Goal: Transaction & Acquisition: Purchase product/service

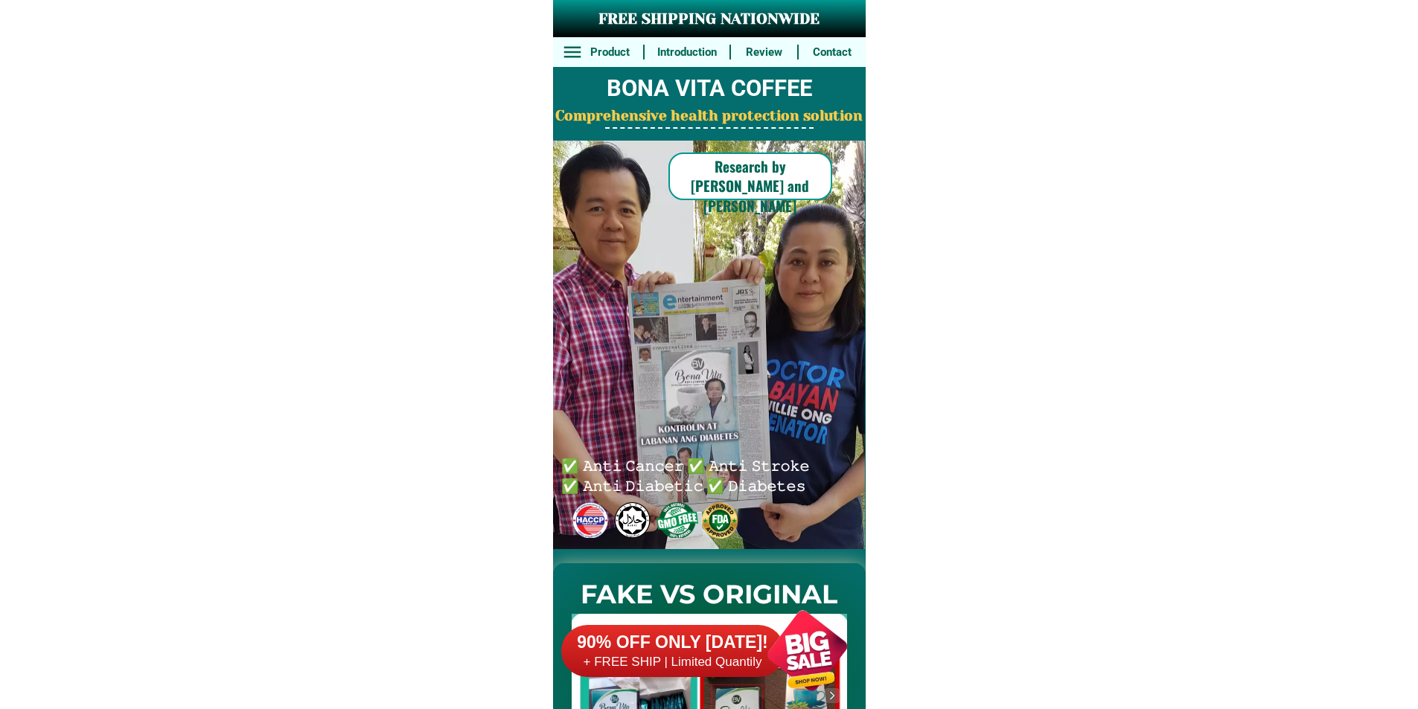
click at [711, 676] on div at bounding box center [672, 651] width 223 height 52
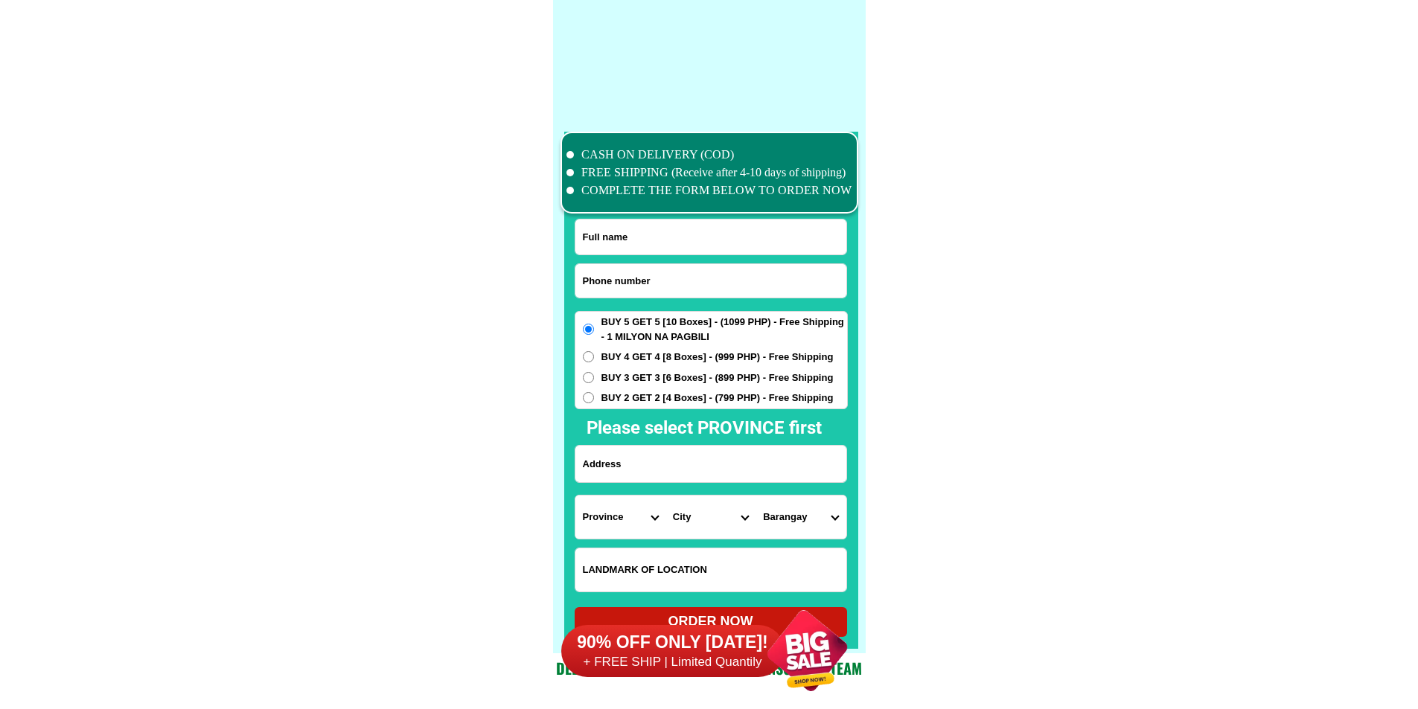
scroll to position [11573, 0]
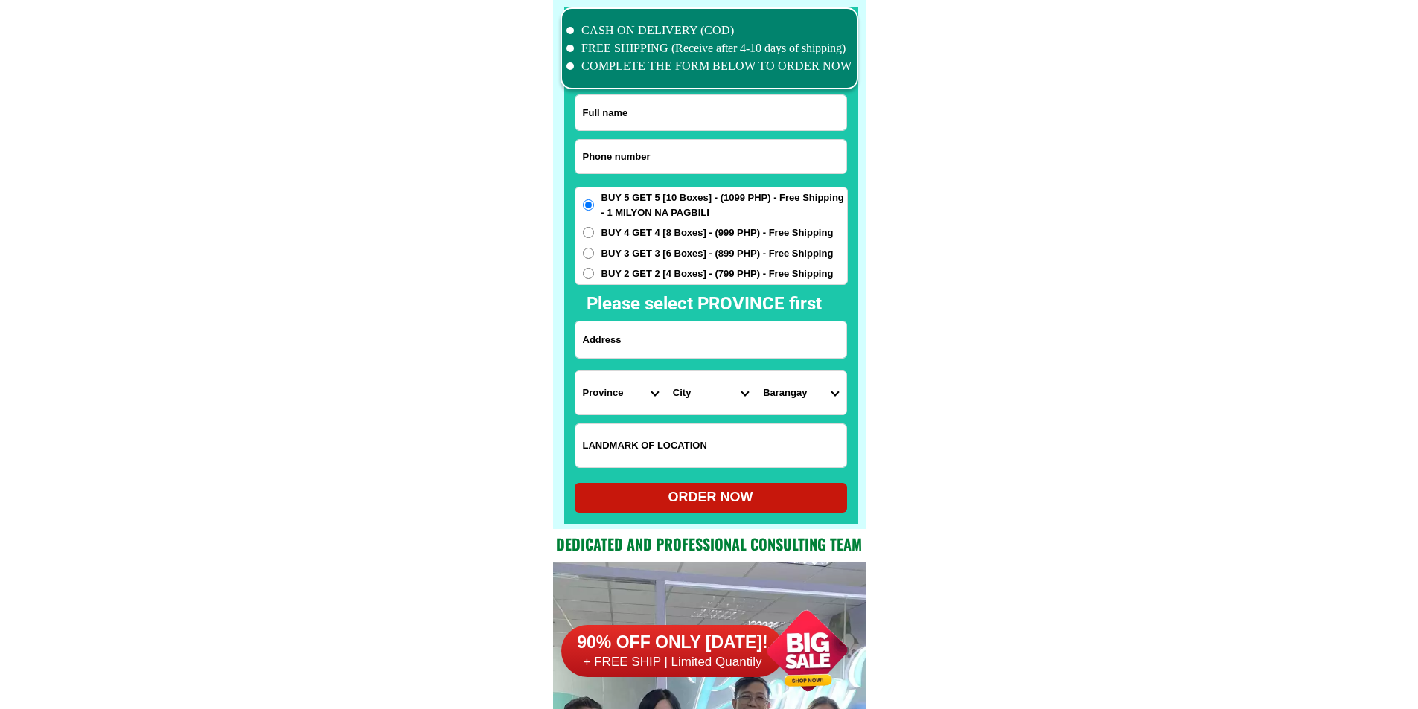
click at [683, 141] on input "Input phone_number" at bounding box center [710, 156] width 271 height 33
paste input "09859161795"
type input "09859161795"
click at [741, 106] on input "Input full_name" at bounding box center [710, 112] width 271 height 35
paste input "josehine v lapitan"
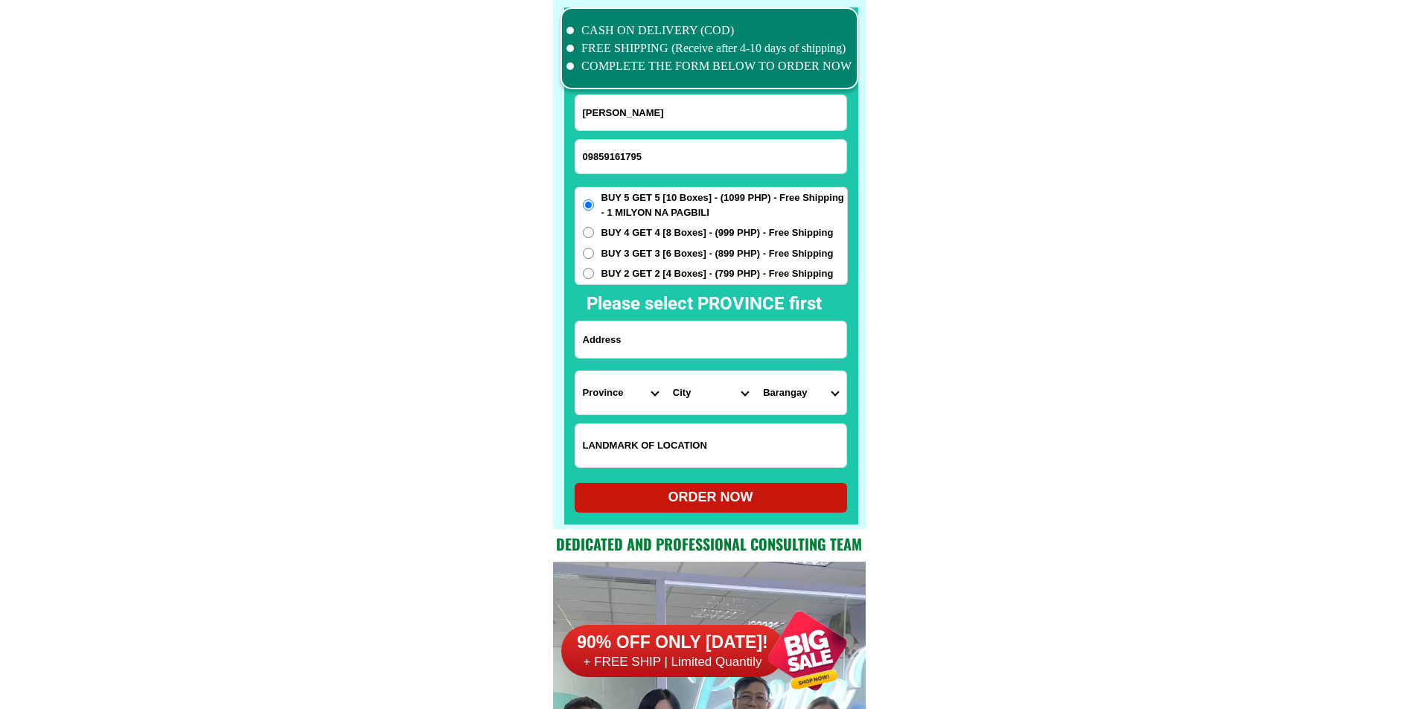
type input "josehine v lapitan"
drag, startPoint x: 706, startPoint y: 331, endPoint x: 695, endPoint y: 357, distance: 28.6
click at [706, 331] on input "Input address" at bounding box center [710, 340] width 271 height 36
paste input "zone 4 san pedro apartado alcala pangasinan prok 4"
type input "zone 4 san pedro apartado alcala pangasinan prok 4"
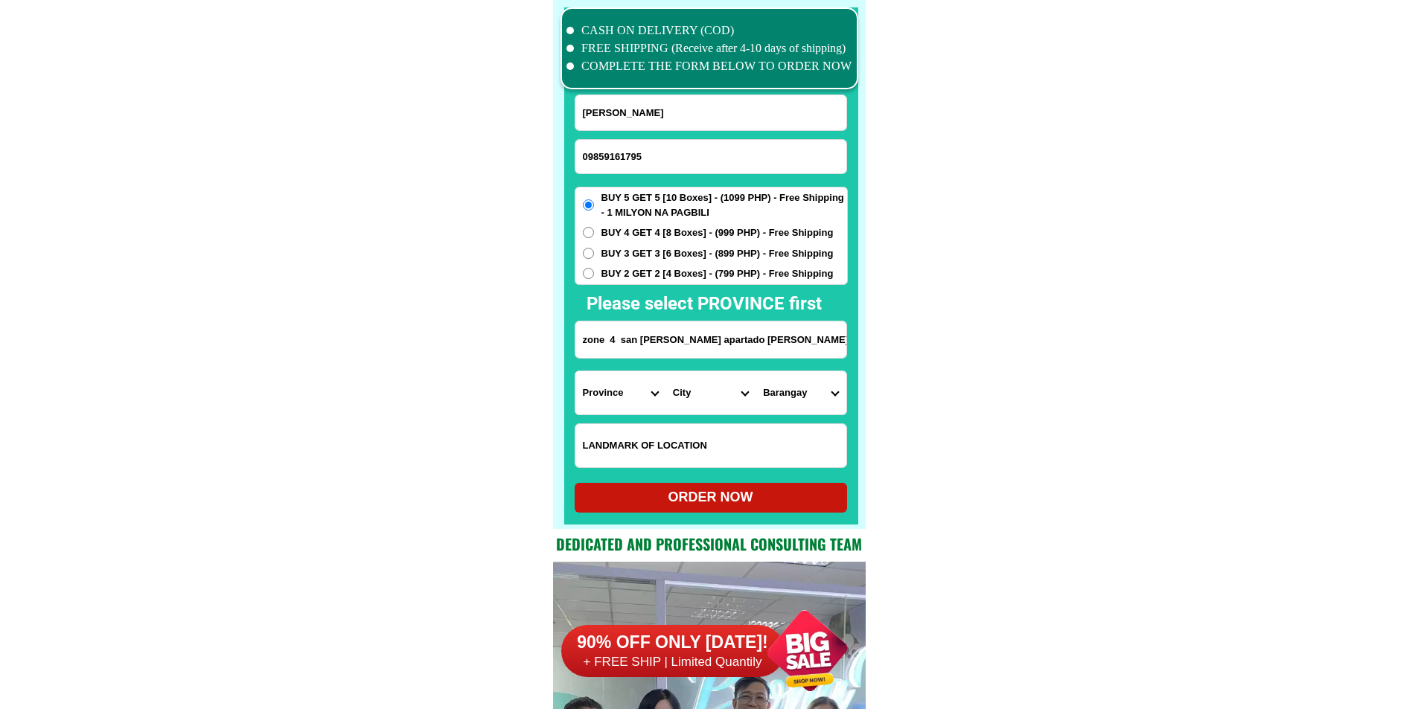
click at [645, 279] on span "BUY 2 GET 2 [4 Boxes] - (799 PHP) - Free Shipping" at bounding box center [717, 274] width 232 height 15
click at [594, 279] on input "BUY 2 GET 2 [4 Boxes] - (799 PHP) - Free Shipping" at bounding box center [588, 273] width 11 height 11
radio input "true"
click at [609, 399] on select "Province [GEOGRAPHIC_DATA] [GEOGRAPHIC_DATA] [GEOGRAPHIC_DATA] [GEOGRAPHIC_DATA…" at bounding box center [620, 392] width 90 height 43
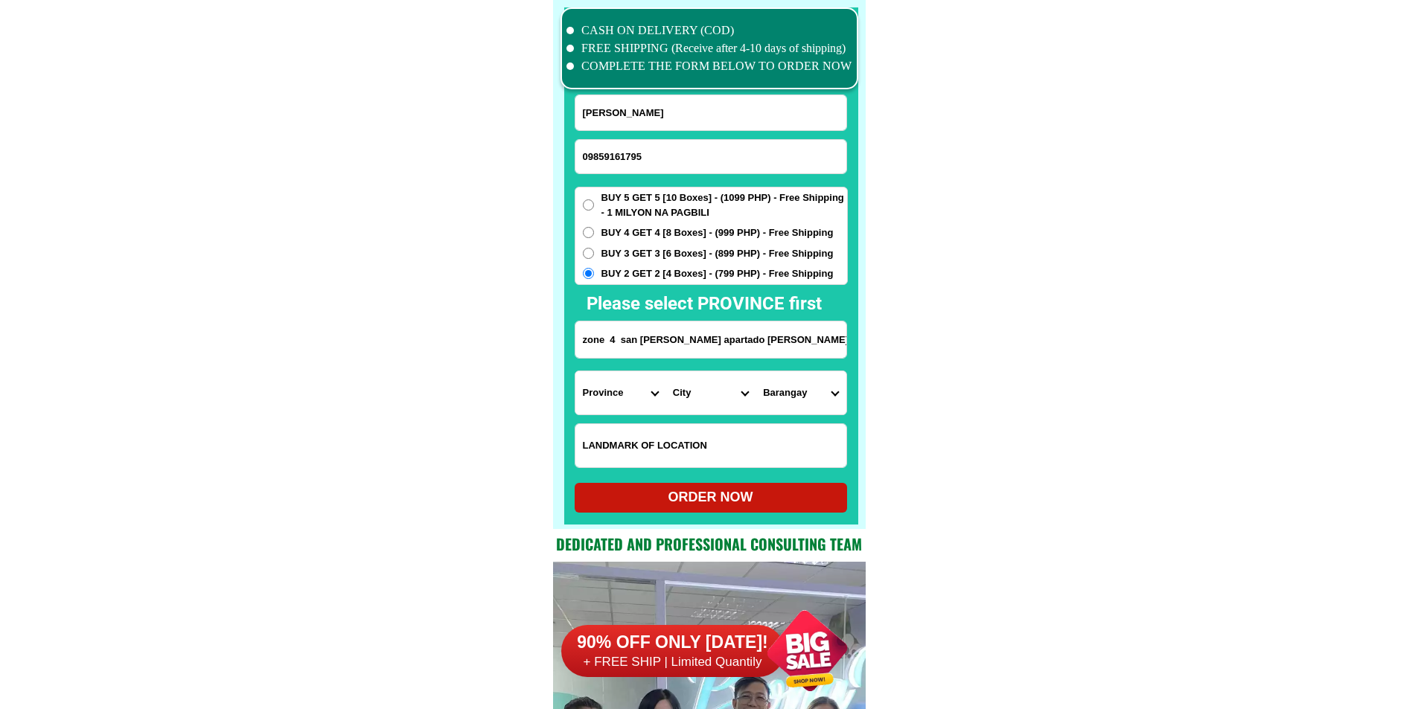
select select "63_247"
click at [703, 392] on select "City Agno Aguilar Alaminos-city Asingan Balungao Bani Basista Bautista Bayamban…" at bounding box center [711, 392] width 90 height 43
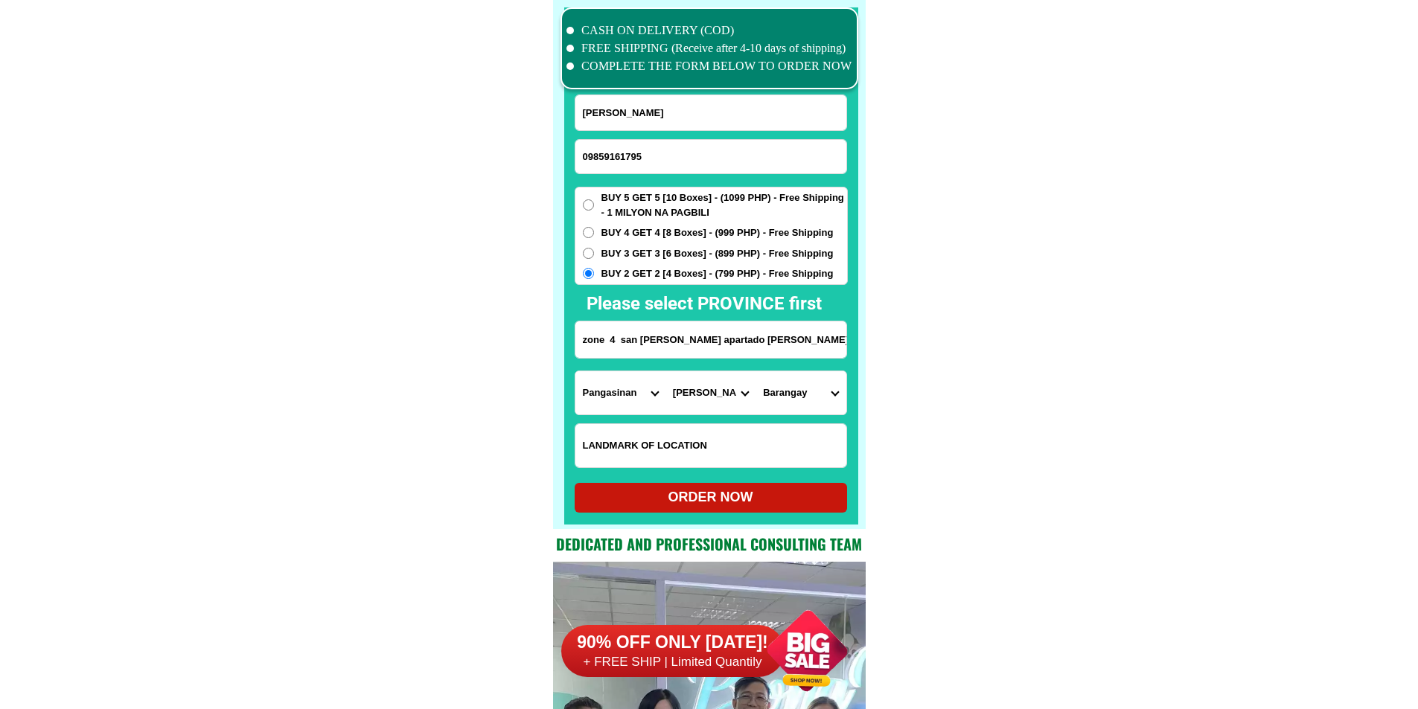
click at [703, 392] on select "City Agno Aguilar Alaminos-city Asingan Balungao Bani Basista Bautista Bayamban…" at bounding box center [711, 392] width 90 height 43
click at [684, 396] on select "City Agno Aguilar Alaminos-city Asingan Balungao Bani Basista Bautista Bayamban…" at bounding box center [711, 392] width 90 height 43
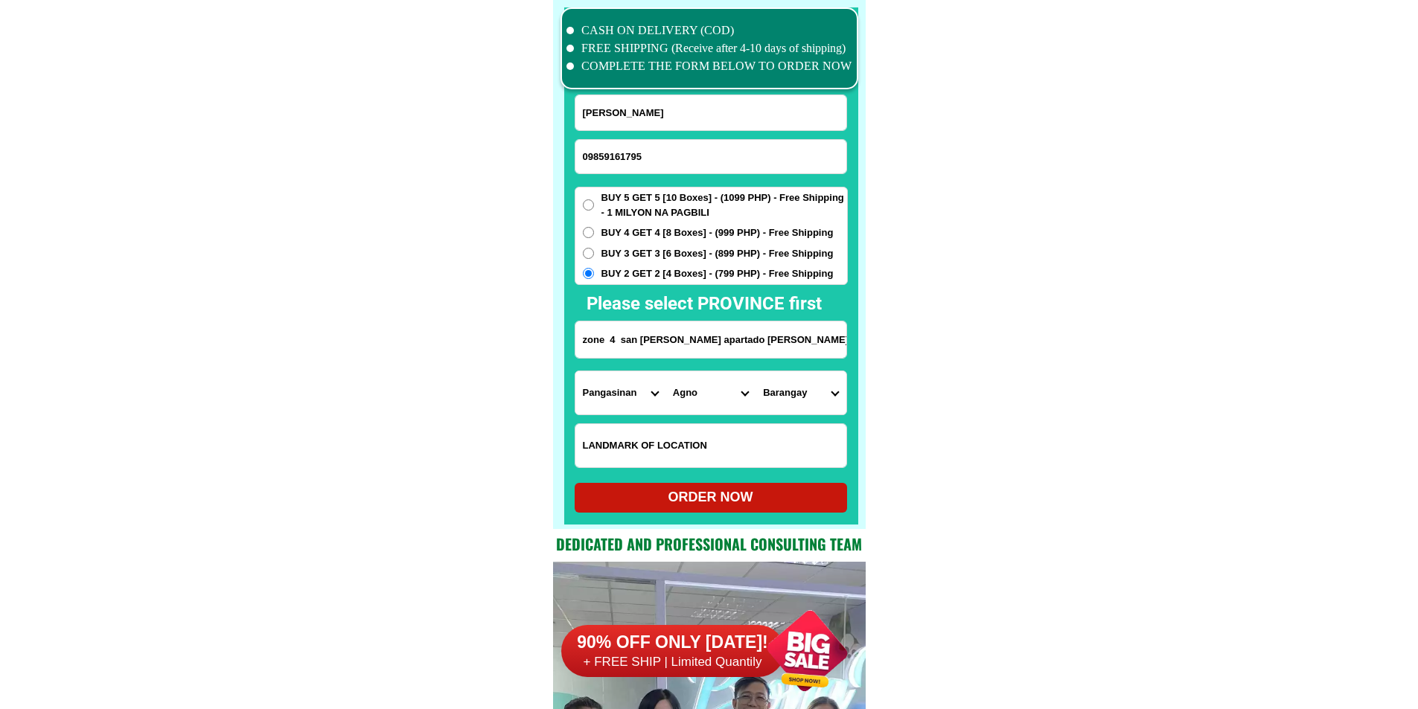
click at [684, 396] on select "City Agno Aguilar Alaminos-city Asingan Balungao Bani Basista Bautista Bayamban…" at bounding box center [711, 392] width 90 height 43
select select "63_2473836"
click at [666, 371] on select "City Agno Aguilar Alaminos-city Asingan Balungao Bani Basista Bautista Bayamban…" at bounding box center [711, 392] width 90 height 43
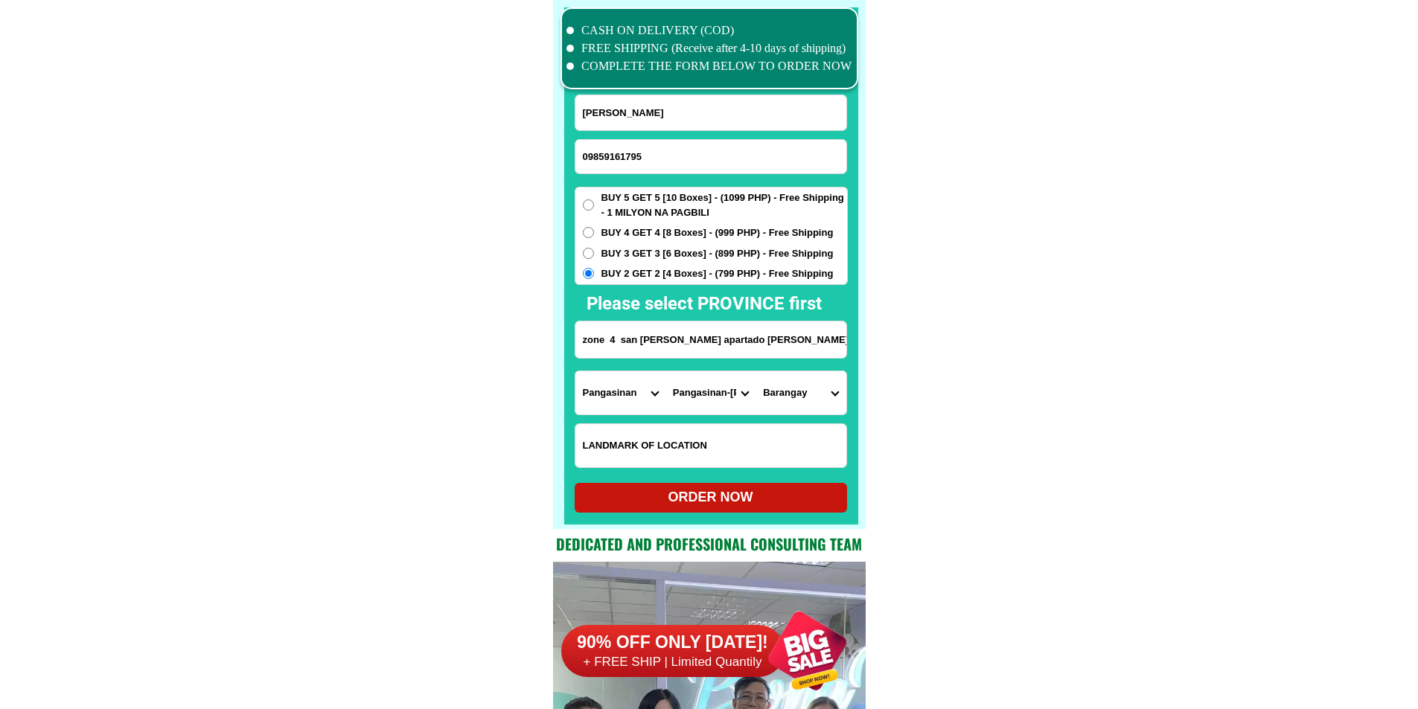
click at [820, 397] on select "Barangay Anulid Atainan Bersamin Canarvacanan Caranglaan Curareng Gualsic Kasik…" at bounding box center [801, 392] width 90 height 43
select select "63_24738368536"
click at [756, 371] on select "Barangay Anulid Atainan Bersamin Canarvacanan Caranglaan Curareng Gualsic Kasik…" at bounding box center [801, 392] width 90 height 43
click at [812, 493] on div "ORDER NOW" at bounding box center [711, 498] width 272 height 20
type input "zone 4 san pedro apartado alcala pangasinan prok 4"
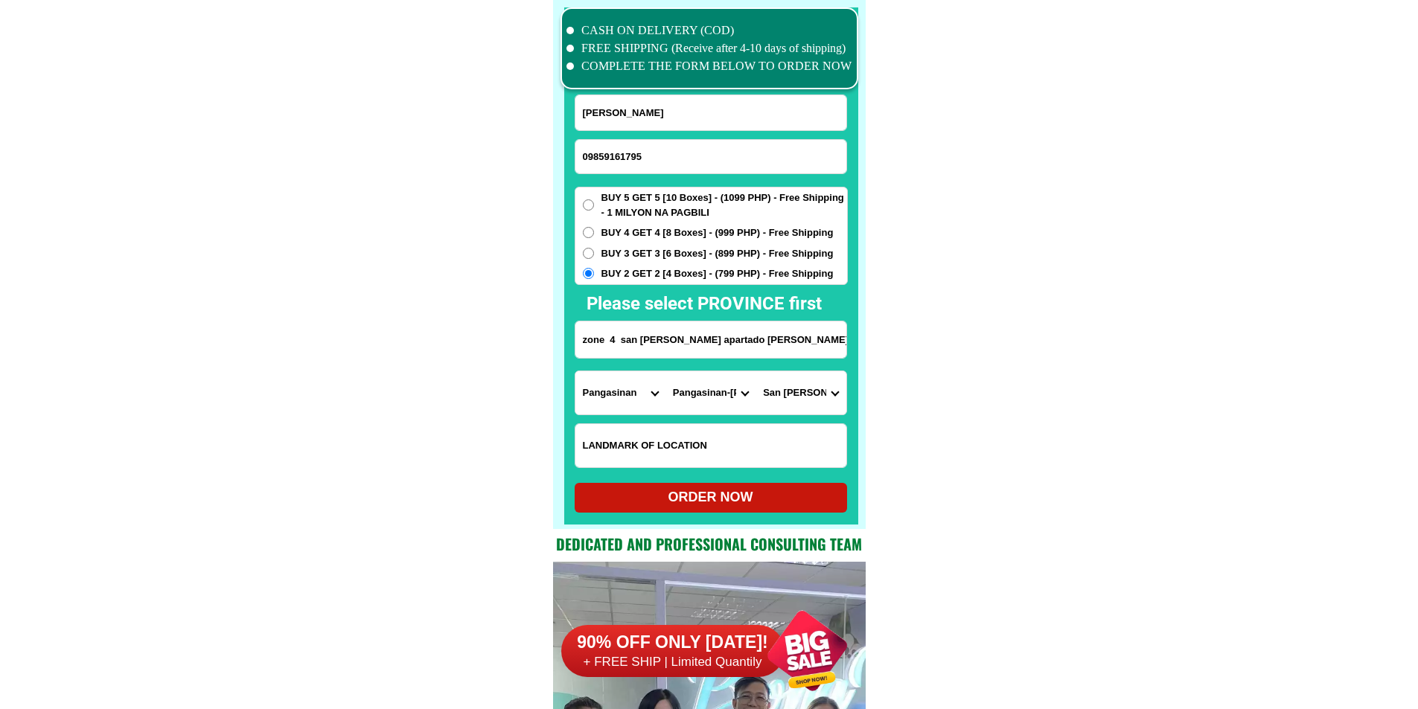
radio input "true"
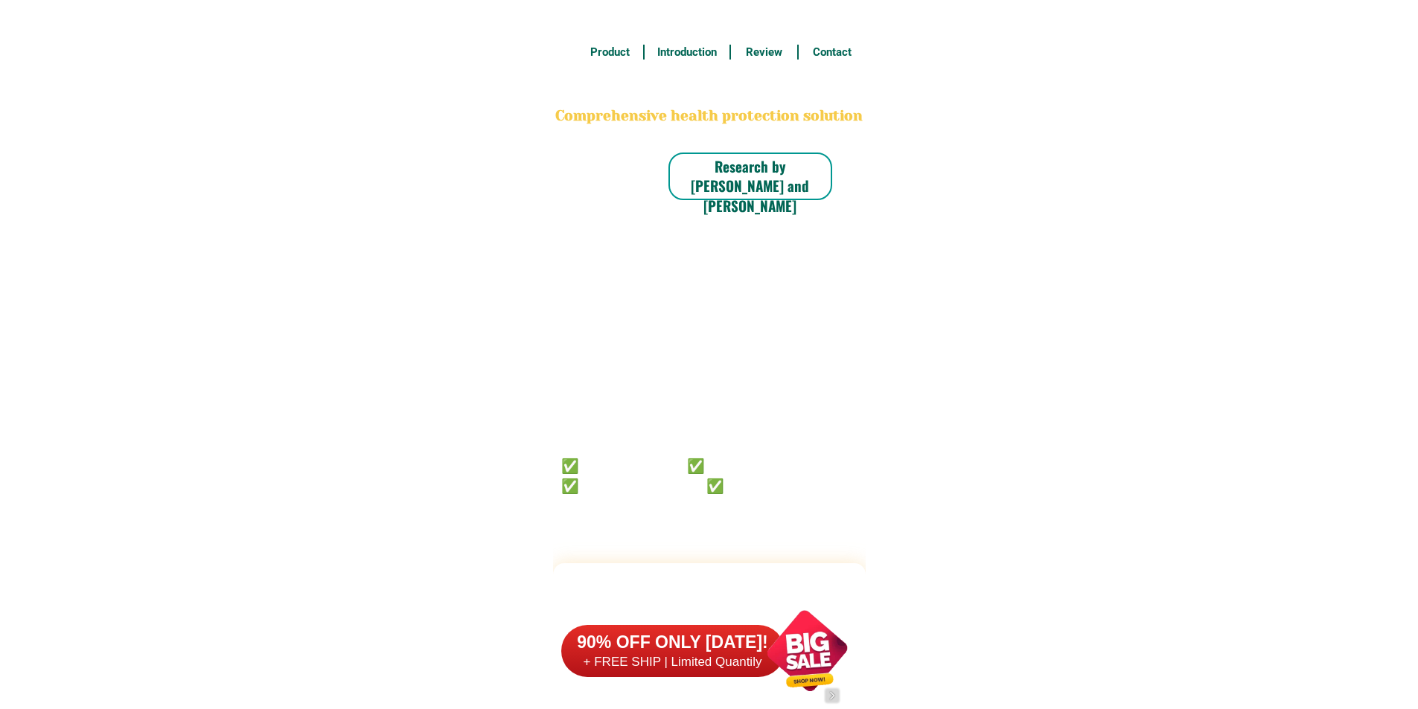
scroll to position [11573, 0]
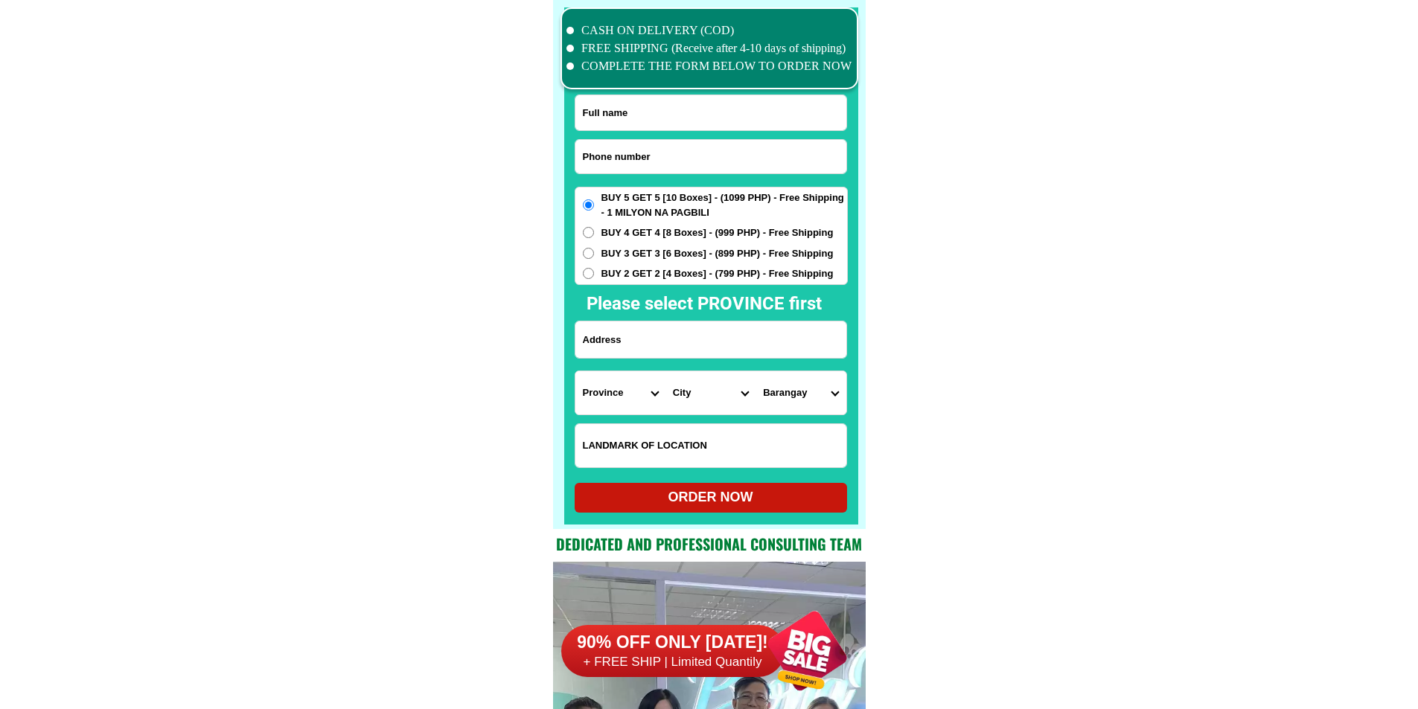
click at [642, 165] on input "Input phone_number" at bounding box center [710, 156] width 271 height 33
paste input "09284338893"
type input "09284338893"
drag, startPoint x: 625, startPoint y: 104, endPoint x: 636, endPoint y: 28, distance: 77.5
click at [625, 104] on input "Input full_name" at bounding box center [710, 112] width 271 height 35
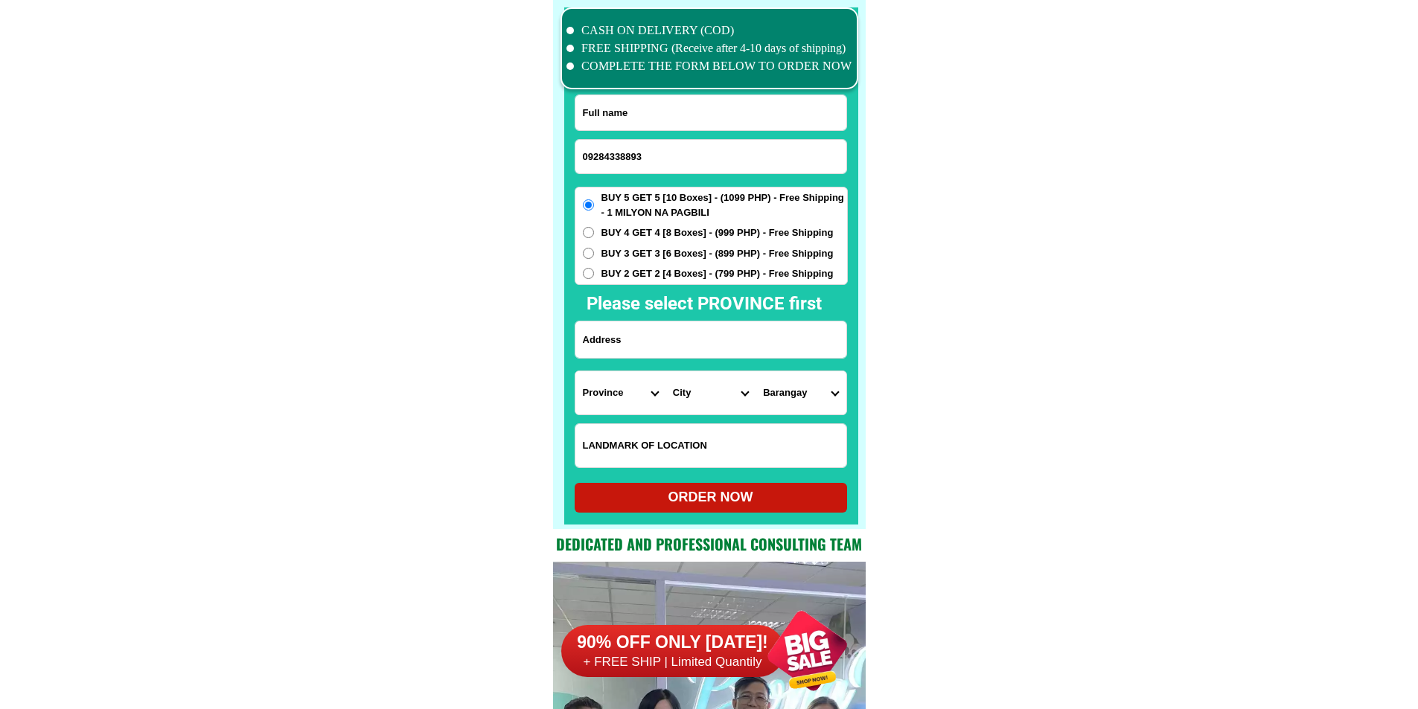
paste input "Mở Google Translate [PERSON_NAME]"
paste input "[PERSON_NAME]"
type input "[PERSON_NAME]"
click at [651, 351] on input "Input address" at bounding box center [710, 340] width 271 height 36
paste input "purok 2"
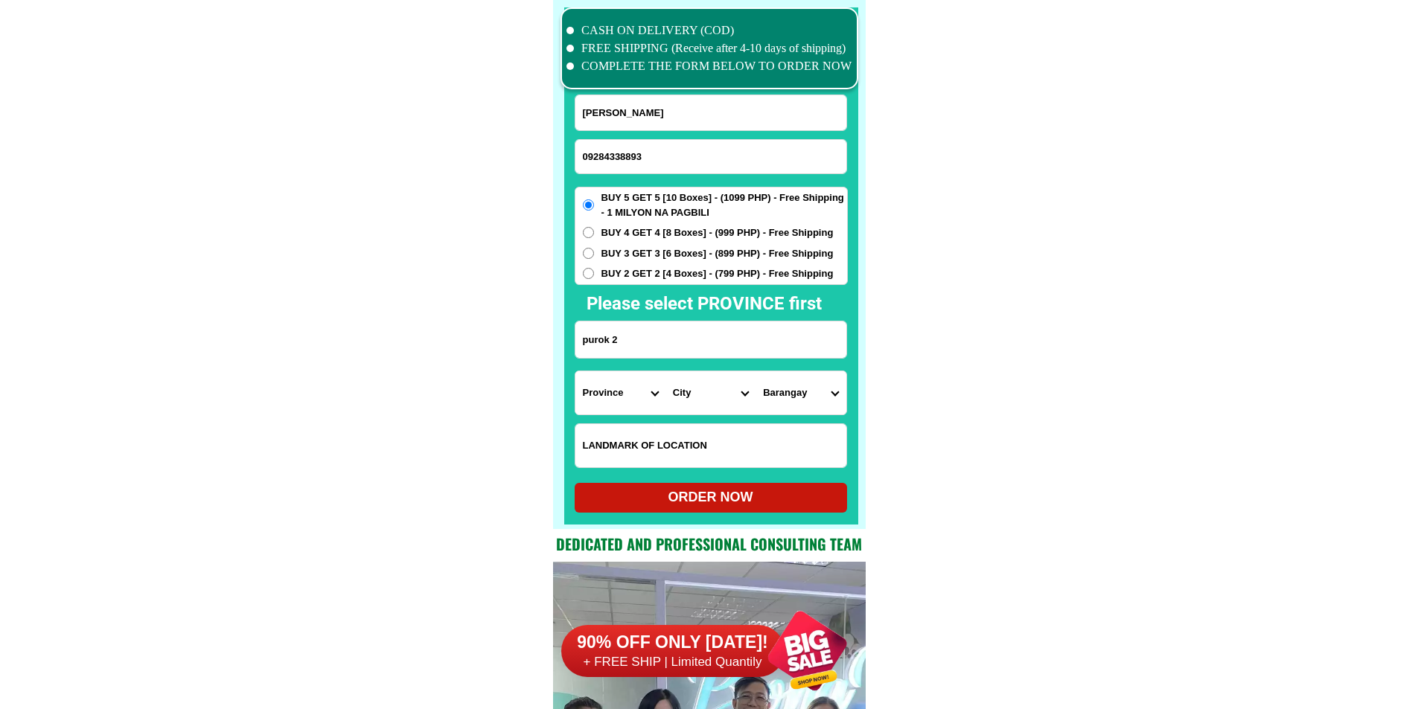
paste input "bagong tanza"
paste input "[PERSON_NAME]"
type input "purok 2 bagong [PERSON_NAME]"
click at [610, 390] on select "Province [GEOGRAPHIC_DATA] [GEOGRAPHIC_DATA] [GEOGRAPHIC_DATA] [GEOGRAPHIC_DATA…" at bounding box center [620, 392] width 90 height 43
select select "63_305"
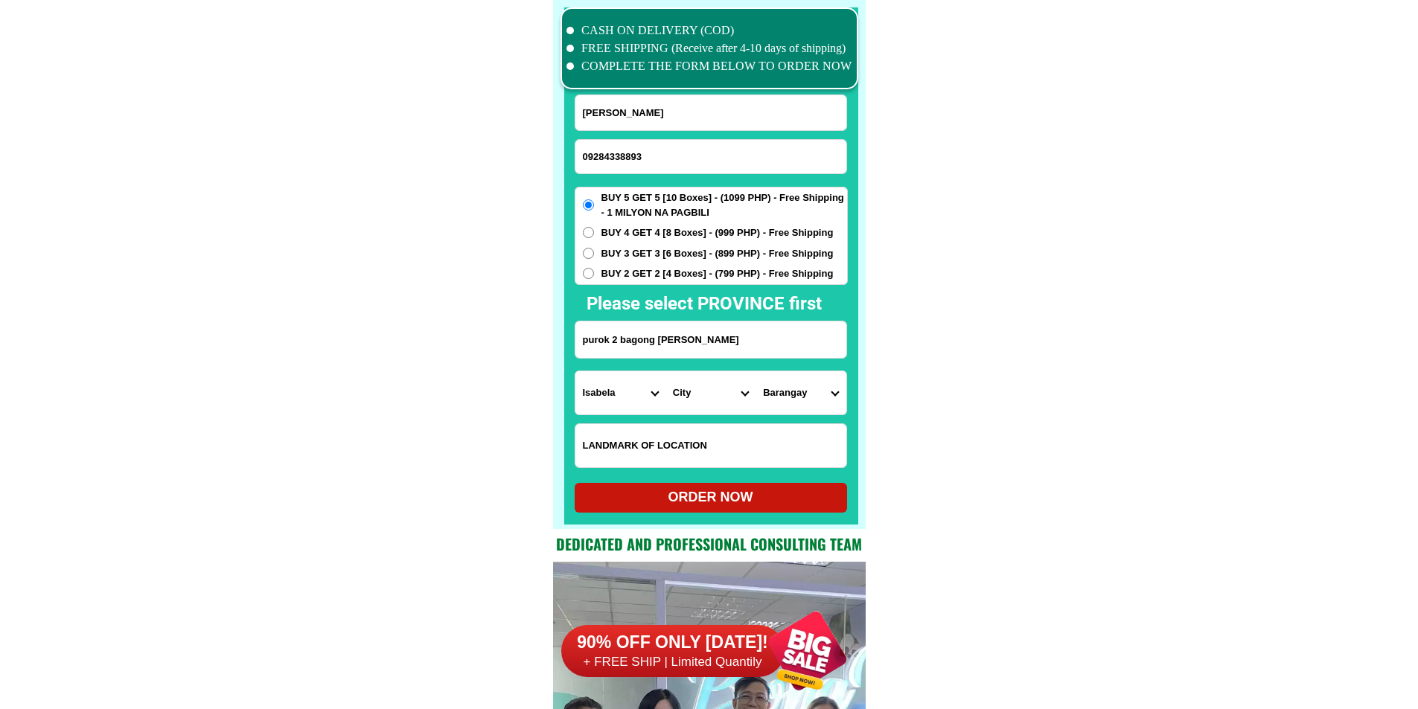
click at [700, 395] on select "City [GEOGRAPHIC_DATA] [PERSON_NAME]-city [GEOGRAPHIC_DATA] [PERSON_NAME] Echag…" at bounding box center [711, 392] width 90 height 43
select select "63_3056012"
click at [666, 371] on select "City [GEOGRAPHIC_DATA] [PERSON_NAME]-city [GEOGRAPHIC_DATA] [PERSON_NAME] Echag…" at bounding box center [711, 392] width 90 height 43
click at [797, 397] on select "Barangay Apiat Bagnos Bagong [PERSON_NAME] Bannagao Bannawag Bolinao Caipilan C…" at bounding box center [801, 392] width 90 height 43
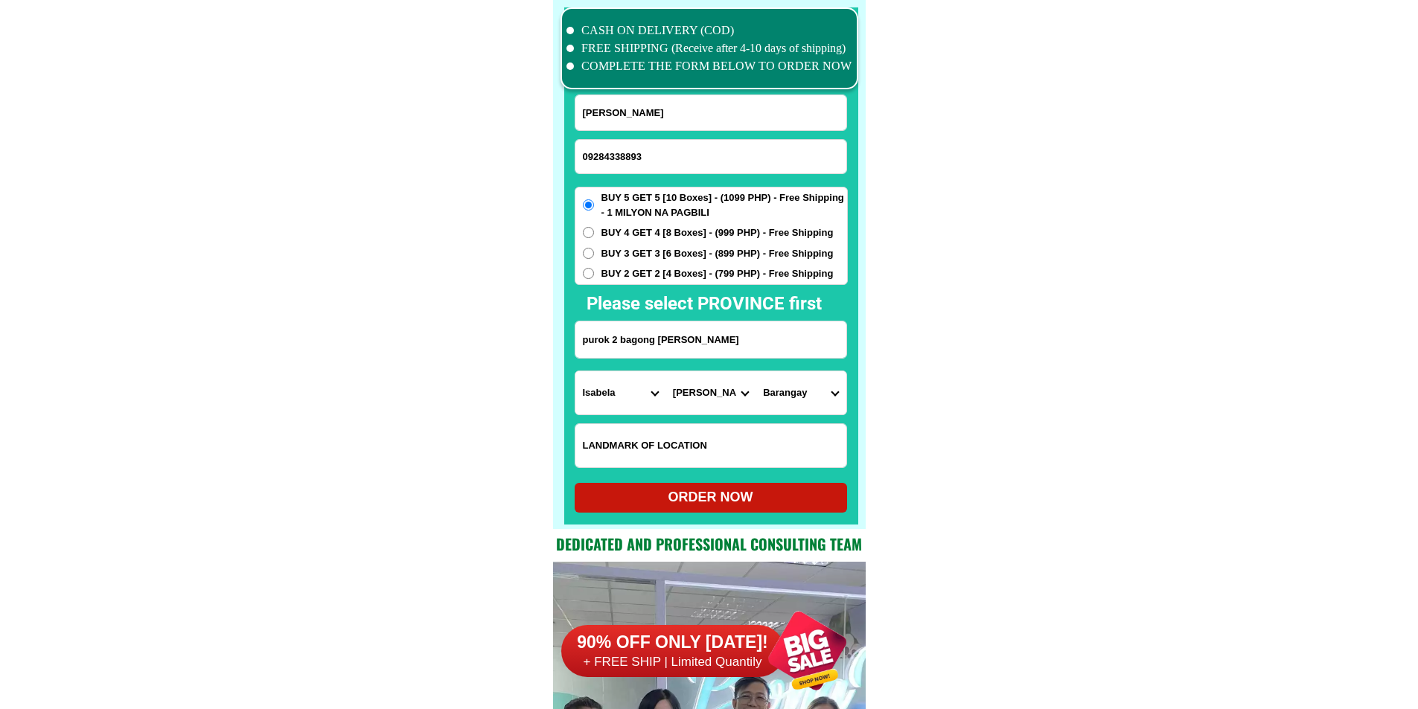
click at [797, 397] on select "Barangay Apiat Bagnos Bagong [PERSON_NAME] Bannagao Bannawag Bolinao Caipilan C…" at bounding box center [801, 392] width 90 height 43
select select "63_30560123191"
click at [738, 494] on div "ORDER NOW" at bounding box center [711, 498] width 272 height 20
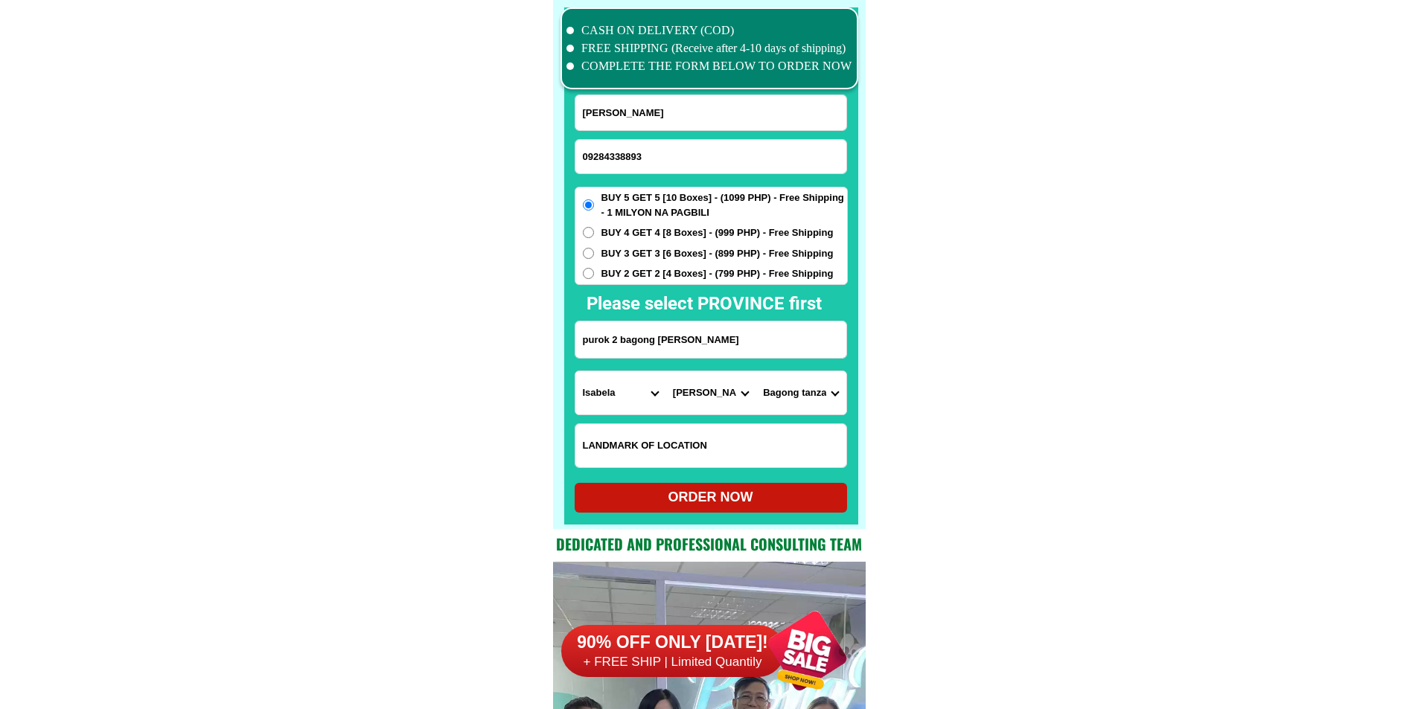
radio input "true"
click at [636, 162] on input "Input phone_number" at bounding box center [710, 156] width 271 height 33
paste input "0916 686 7749"
click at [627, 151] on input "0916 686 7749" at bounding box center [710, 156] width 271 height 33
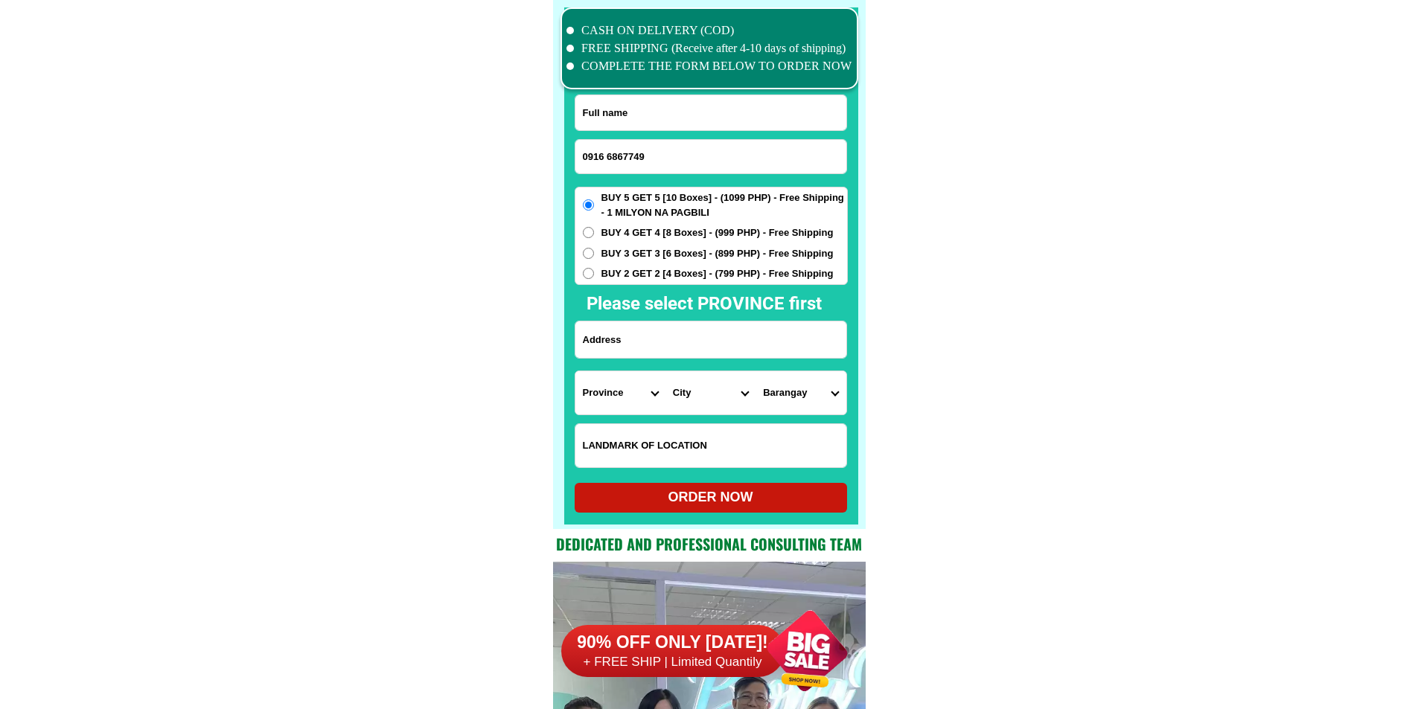
click at [610, 159] on input "0916 6867749" at bounding box center [710, 156] width 271 height 33
click at [607, 158] on input "0916 6867749" at bounding box center [710, 156] width 271 height 33
type input "09166867749"
click at [645, 104] on input "Input full_name" at bounding box center [710, 112] width 271 height 35
paste input "Felicidad A. Saavedra"
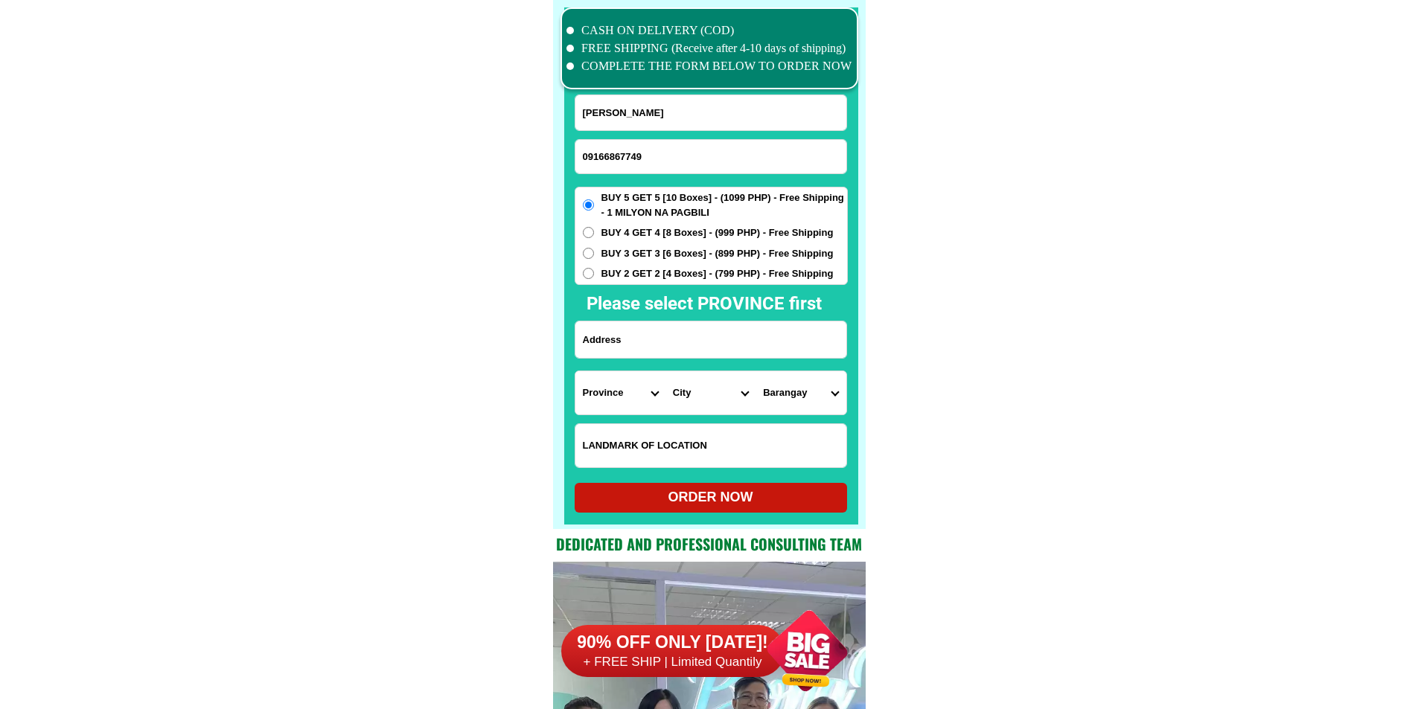
type input "Felicidad A. Saavedra"
click at [622, 254] on span "BUY 3 GET 3 [6 Boxes] - (899 PHP) - Free Shipping" at bounding box center [717, 253] width 232 height 15
click at [594, 254] on input "BUY 3 GET 3 [6 Boxes] - (899 PHP) - Free Shipping" at bounding box center [588, 253] width 11 height 11
radio input "true"
click at [621, 280] on span "BUY 2 GET 2 [4 Boxes] - (799 PHP) - Free Shipping" at bounding box center [717, 274] width 232 height 15
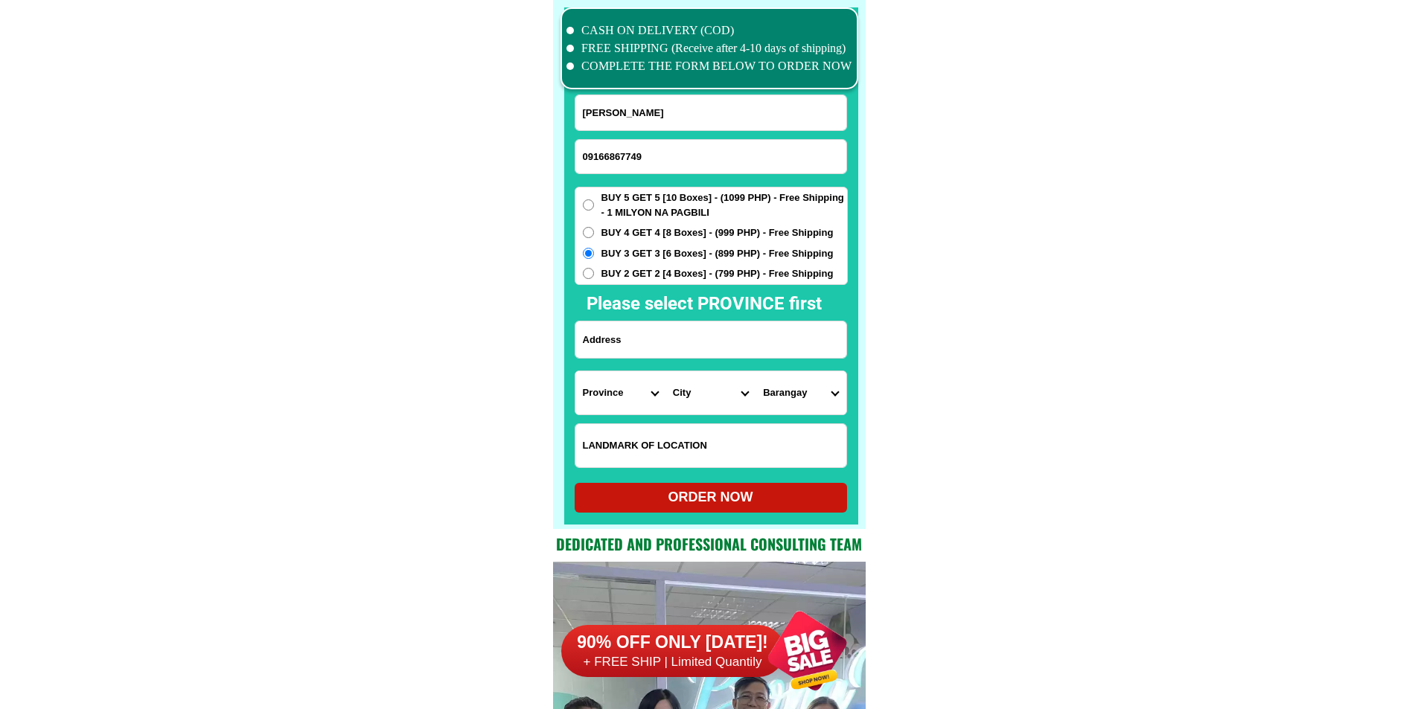
click at [594, 279] on input "BUY 2 GET 2 [4 Boxes] - (799 PHP) - Free Shipping" at bounding box center [588, 273] width 11 height 11
radio input "true"
click at [640, 335] on input "Input address" at bounding box center [710, 340] width 271 height 36
paste input "# Addres 353 - Purok 4 Kalikid Sur Cabanatuan City 3100 cod Nueva Ecija ,"
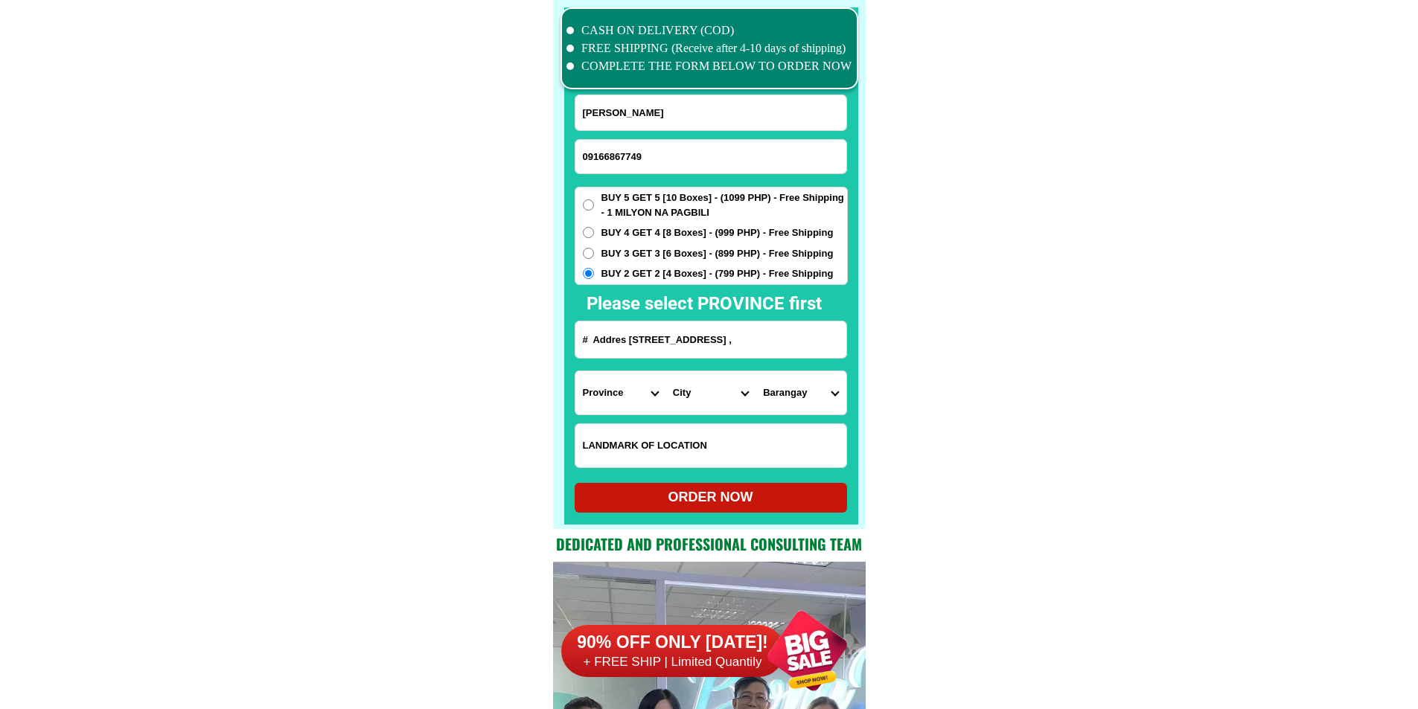
type input "# Addres 353 - Purok 4 Kalikid Sur Cabanatuan City 3100 cod Nueva Ecija ,"
drag, startPoint x: 721, startPoint y: 328, endPoint x: 963, endPoint y: 348, distance: 242.7
click at [616, 382] on select "Province [GEOGRAPHIC_DATA] [GEOGRAPHIC_DATA] [GEOGRAPHIC_DATA] [GEOGRAPHIC_DATA…" at bounding box center [620, 392] width 90 height 43
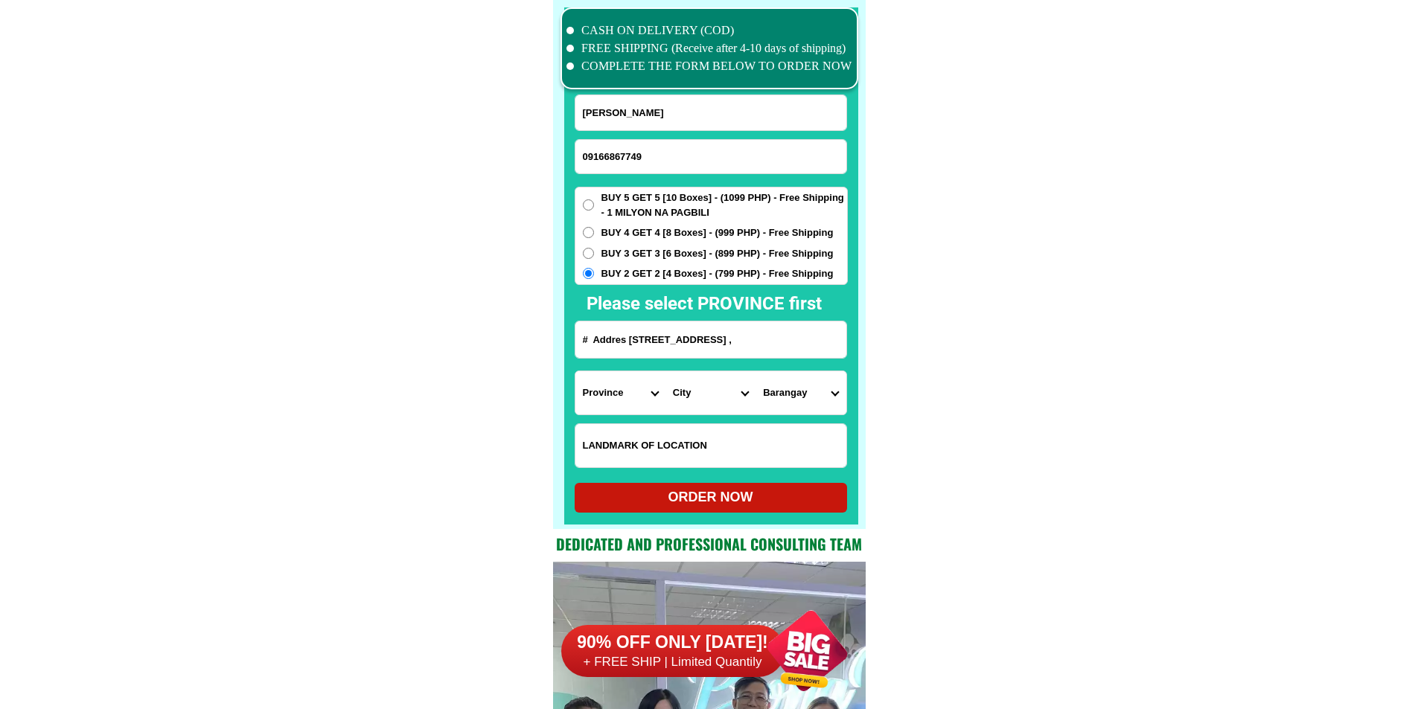
scroll to position [0, 0]
select select "63_198"
drag, startPoint x: 802, startPoint y: 339, endPoint x: 931, endPoint y: 347, distance: 129.7
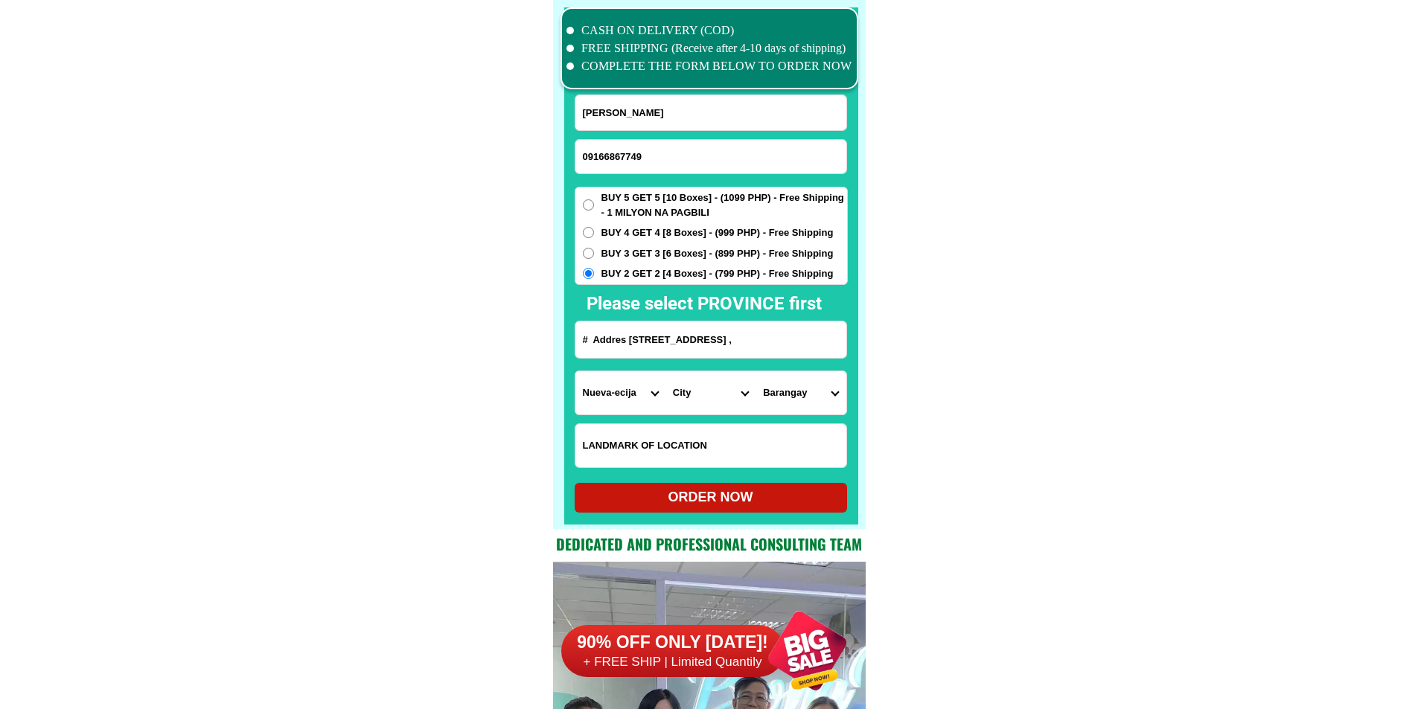
click at [731, 398] on select "City Aliaga Bongabon Cabanatuan-city Cabiao Carranglan Cuyapo Gabaldon Gapan-ci…" at bounding box center [711, 392] width 90 height 43
select select "63_1988988"
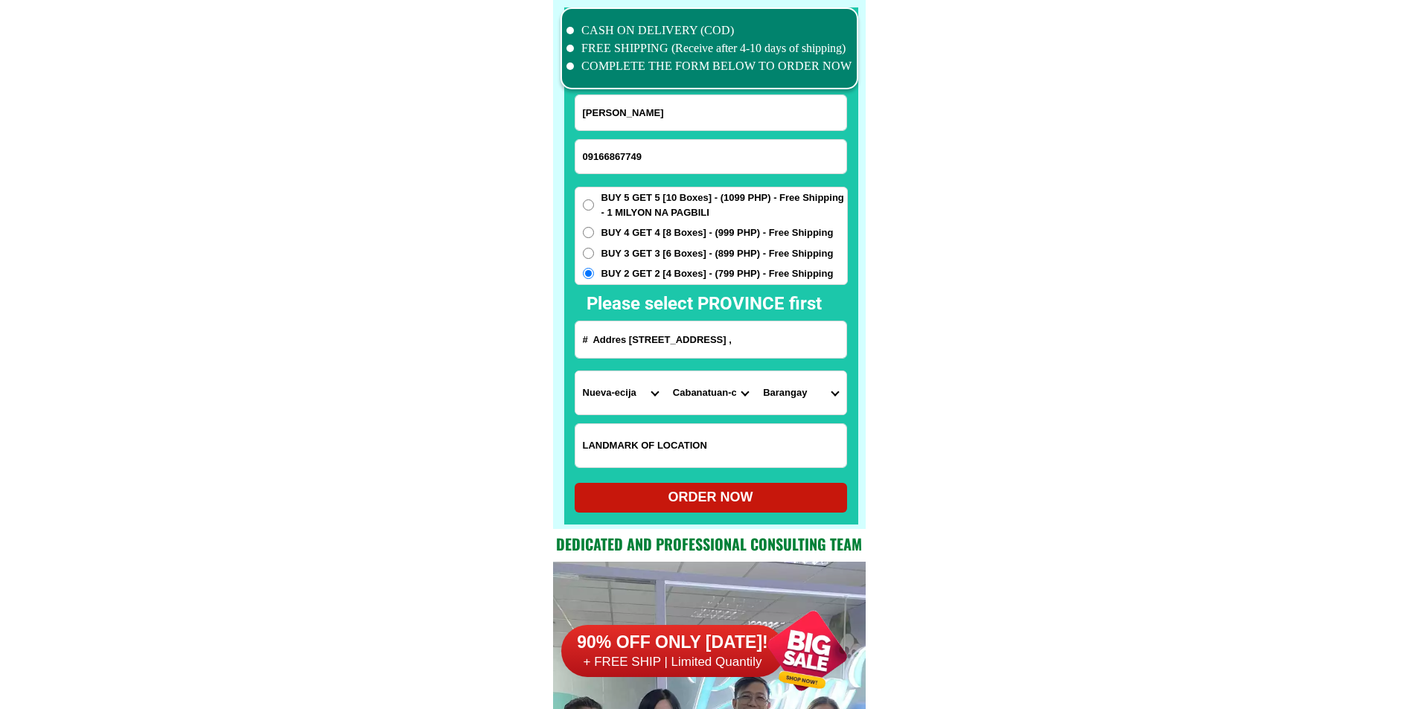
click at [815, 395] on select "Barangay Aduas centro (aduas) Aduas norte Aduas sur Bagong buhay Bagong sikat B…" at bounding box center [801, 392] width 90 height 43
select select "63_19889884173"
drag, startPoint x: 1018, startPoint y: 411, endPoint x: 1006, endPoint y: 419, distance: 14.5
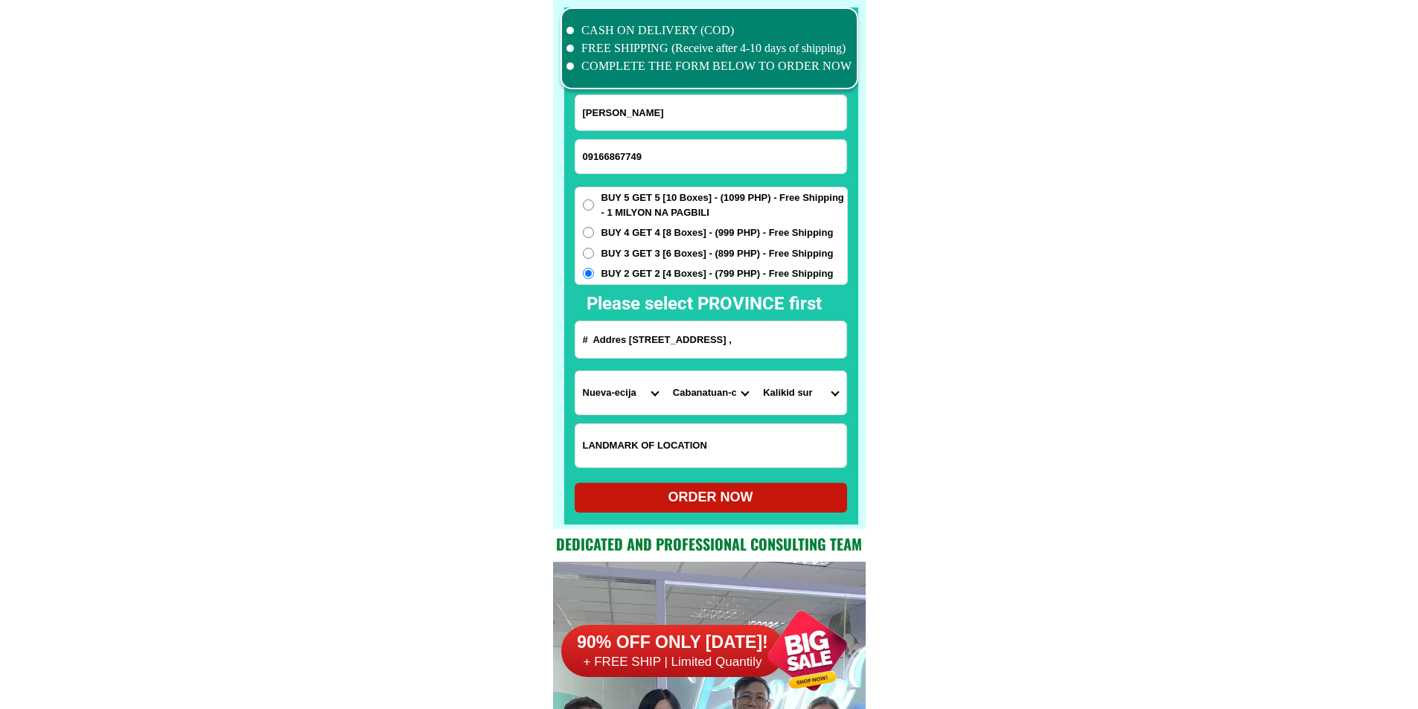
click at [758, 496] on div "ORDER NOW" at bounding box center [711, 498] width 272 height 20
type input "Felicidad A. Saavedra"
radio input "true"
